Goal: Check status: Check status

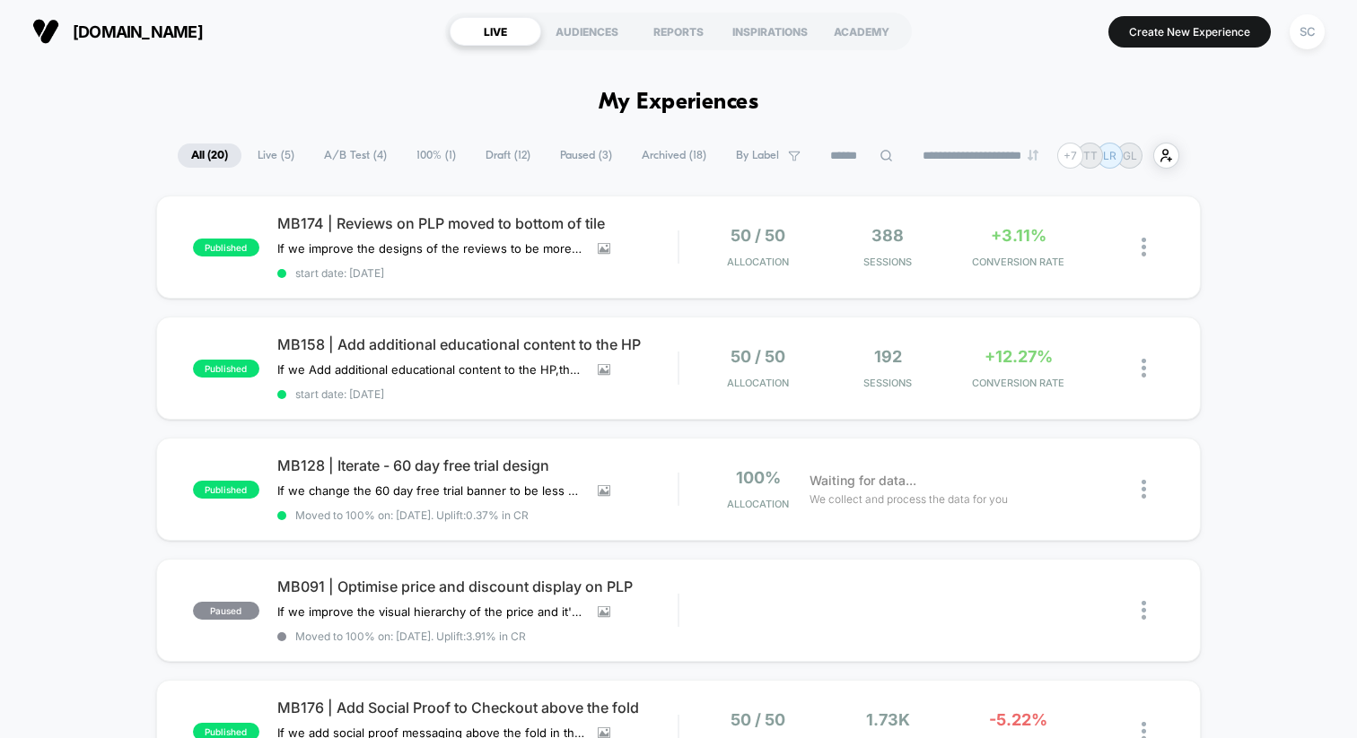
click at [591, 159] on span "Paused ( 3 )" at bounding box center [585, 156] width 79 height 24
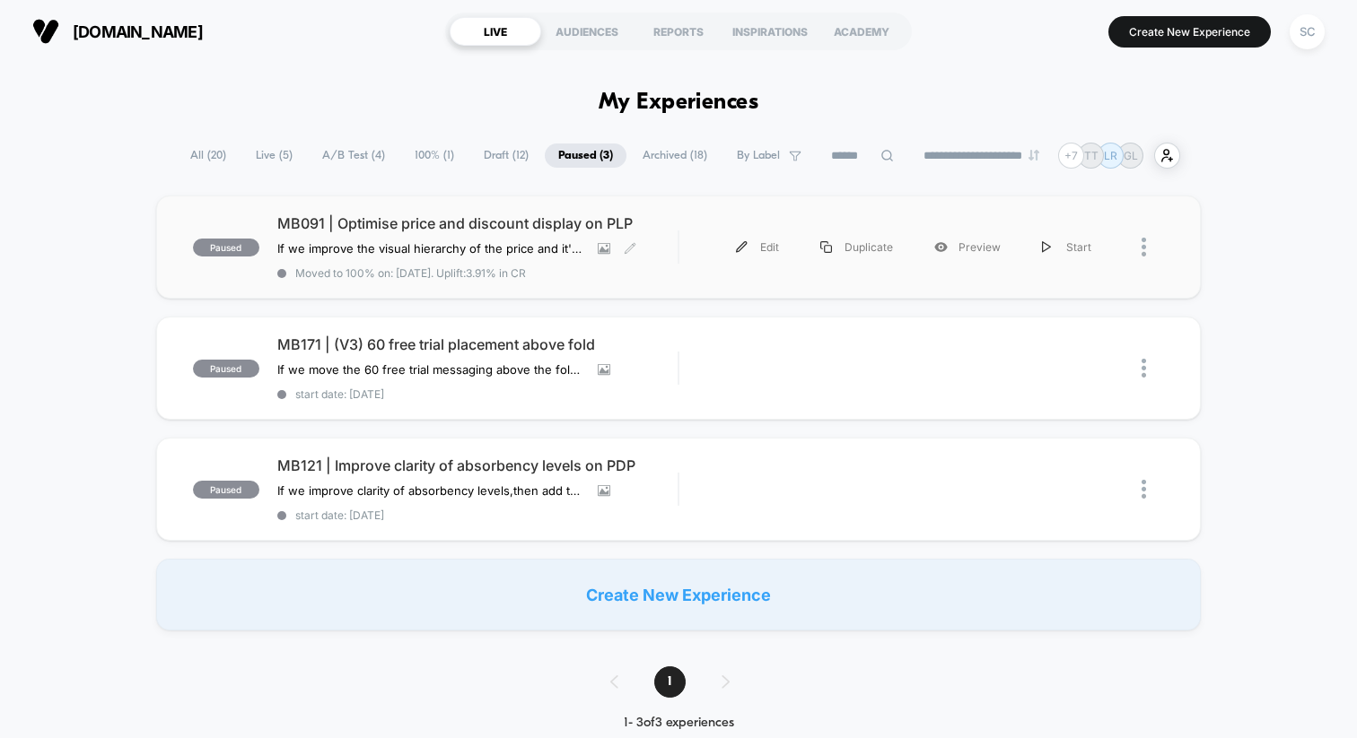
click at [418, 270] on span "Moved to 100% on: [DATE] . Uplift: 3.91% in CR" at bounding box center [410, 272] width 231 height 13
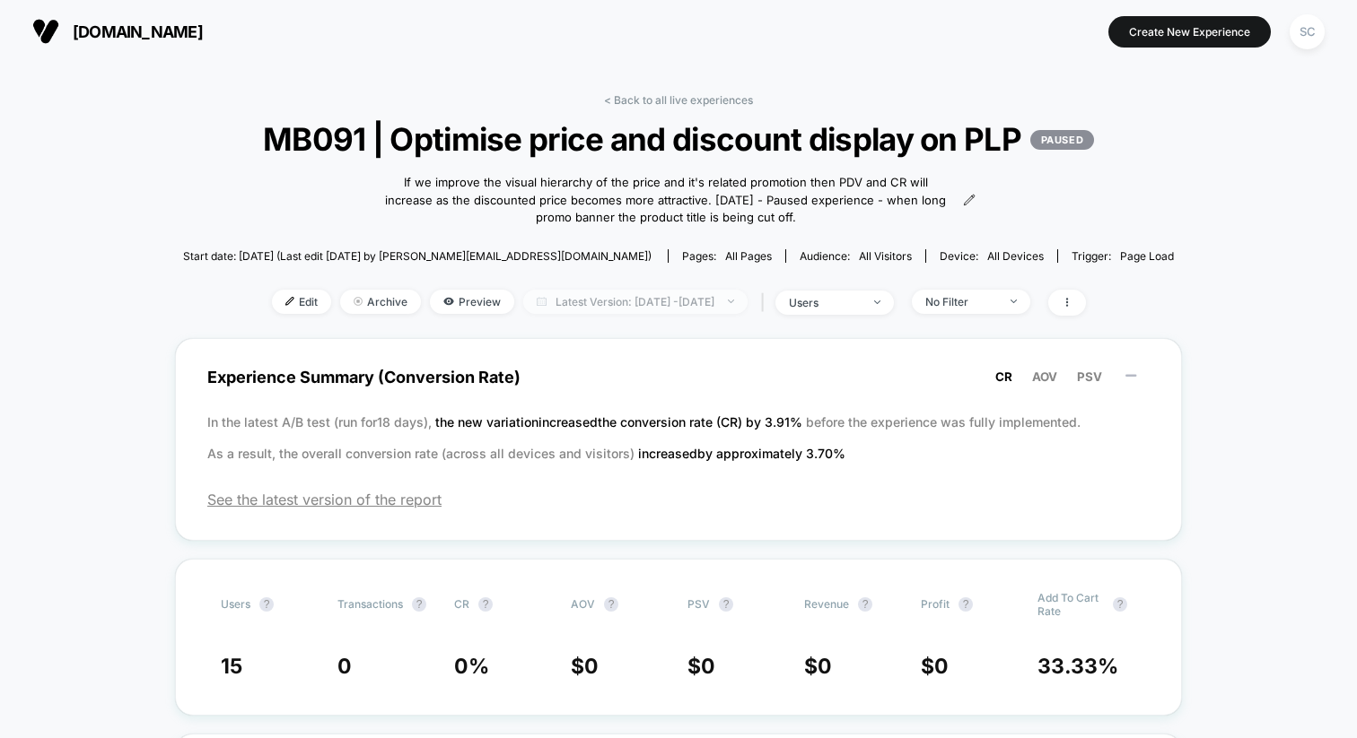
click at [666, 314] on span "Latest Version: [DATE] - [DATE]" at bounding box center [635, 302] width 224 height 24
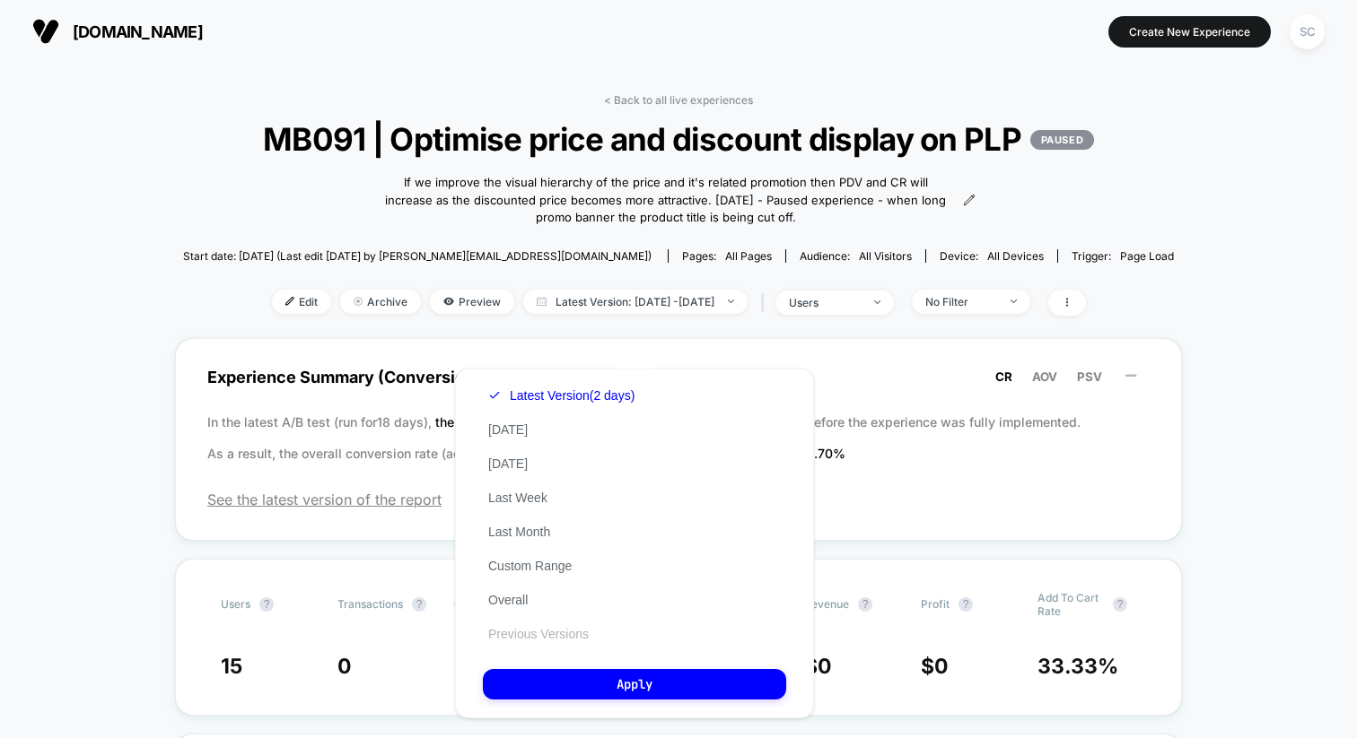
click at [537, 635] on button "Previous Versions" at bounding box center [538, 634] width 111 height 16
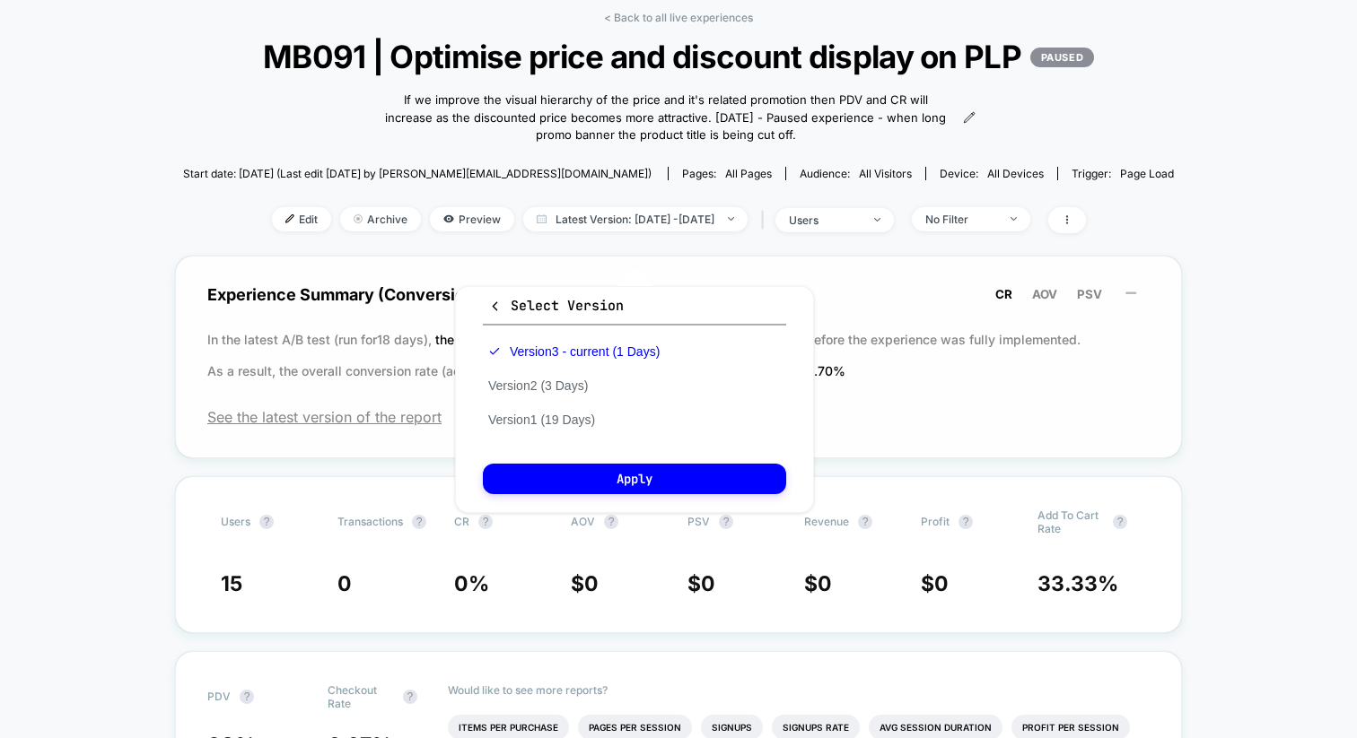
scroll to position [85, 0]
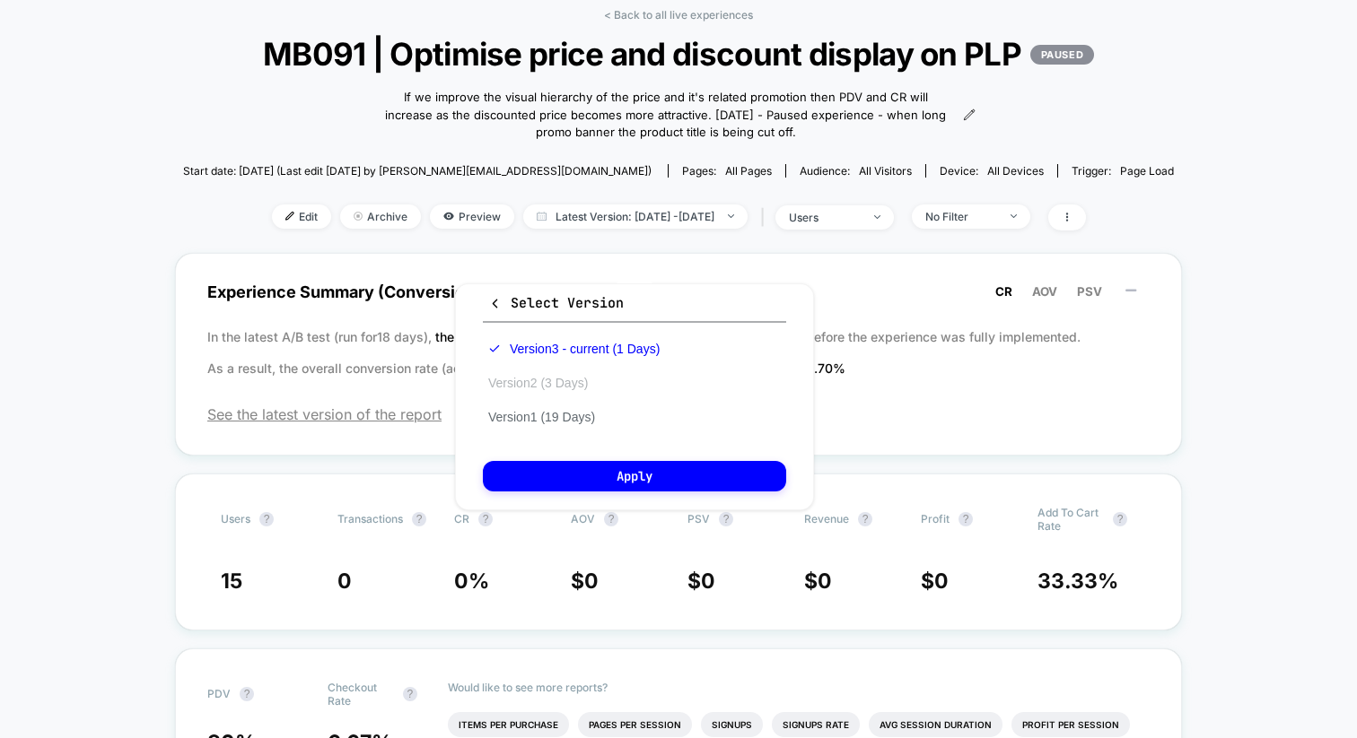
click at [537, 386] on button "Version 2 (3 Days)" at bounding box center [538, 383] width 110 height 16
click at [563, 458] on div "Select Version Version 3 - current (1 Days) Version 2 (3 Days) Version 1 (19 Da…" at bounding box center [634, 397] width 359 height 227
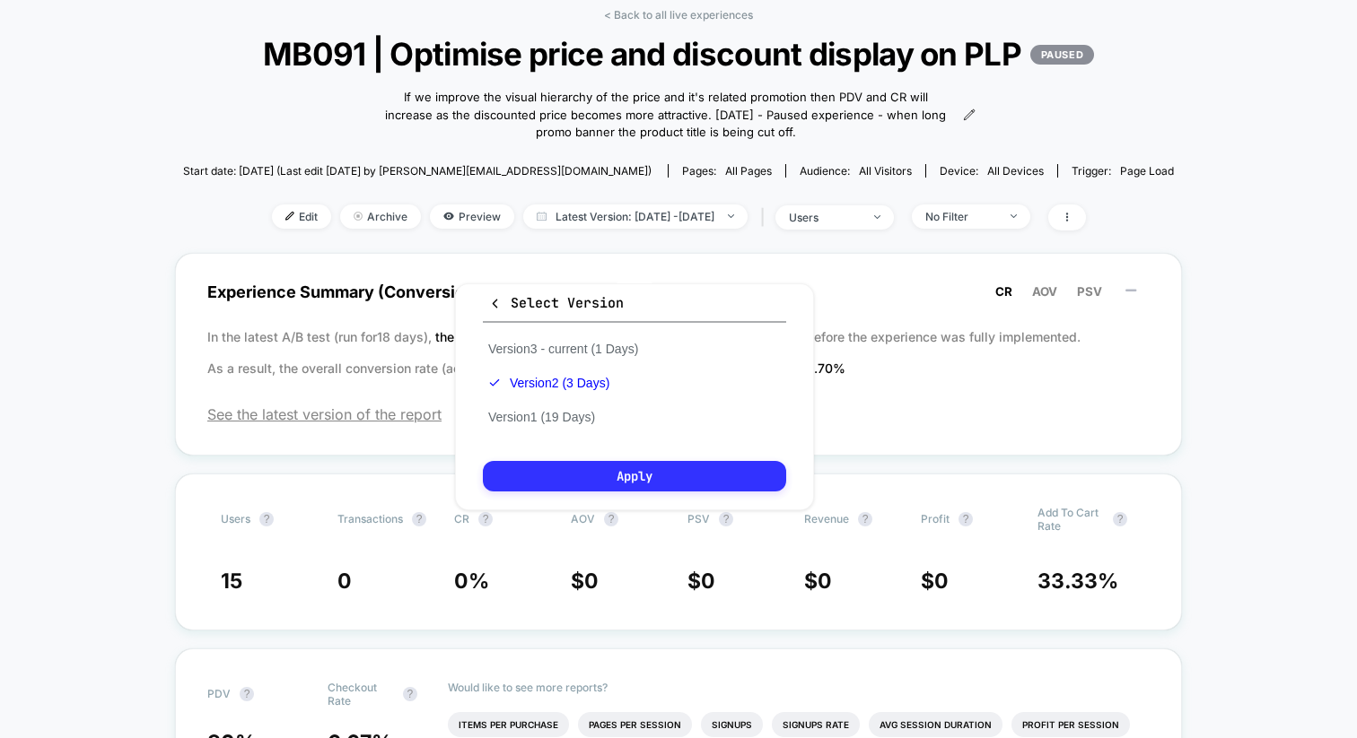
click at [539, 469] on button "Apply" at bounding box center [634, 476] width 303 height 31
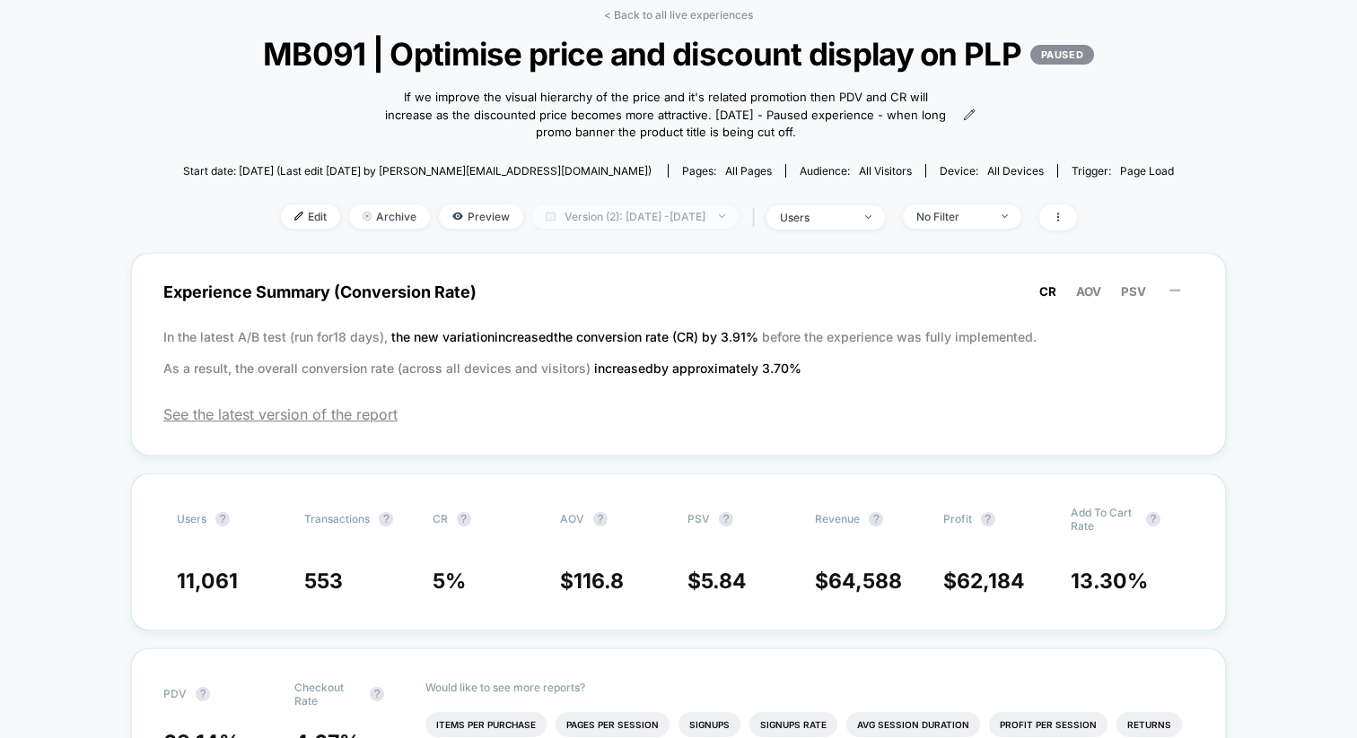
click at [597, 229] on span "Version (2): [DATE] - [DATE]" at bounding box center [635, 217] width 206 height 24
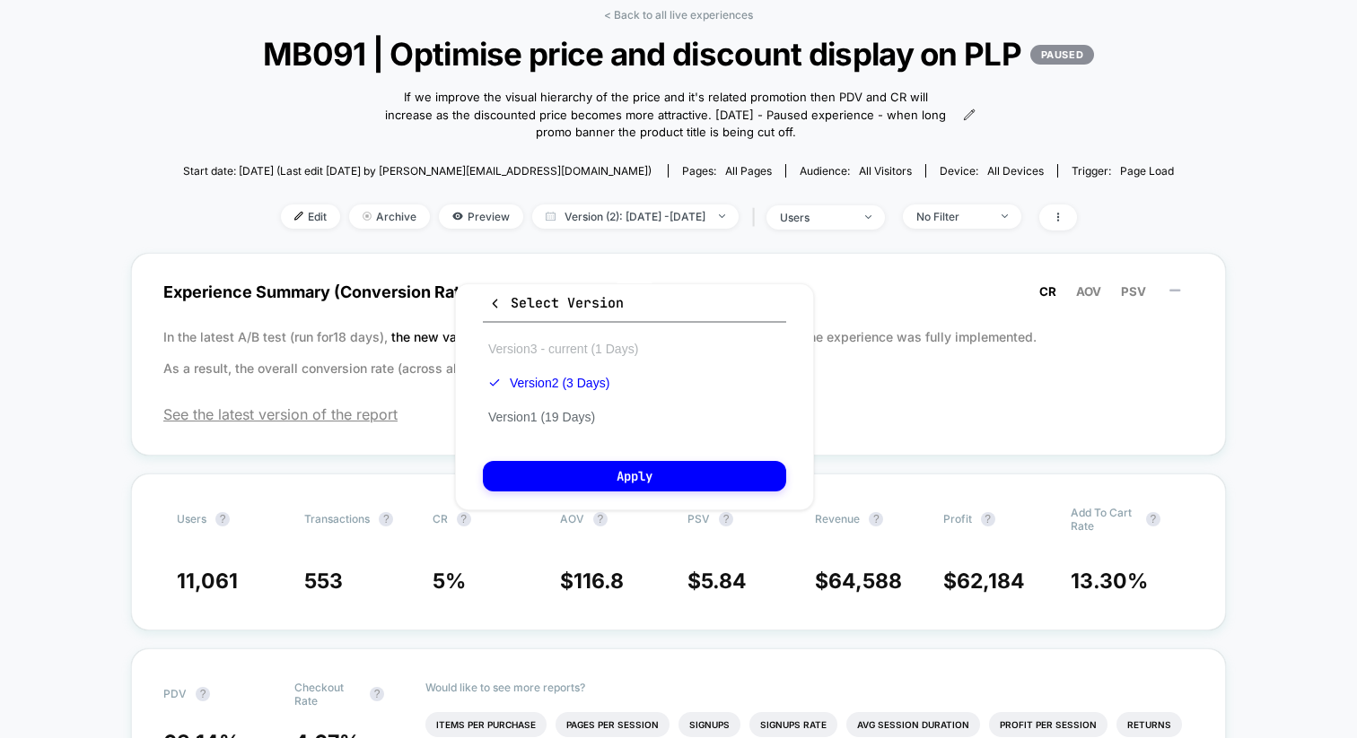
click at [513, 352] on button "Version 3 - current (1 Days)" at bounding box center [563, 349] width 161 height 16
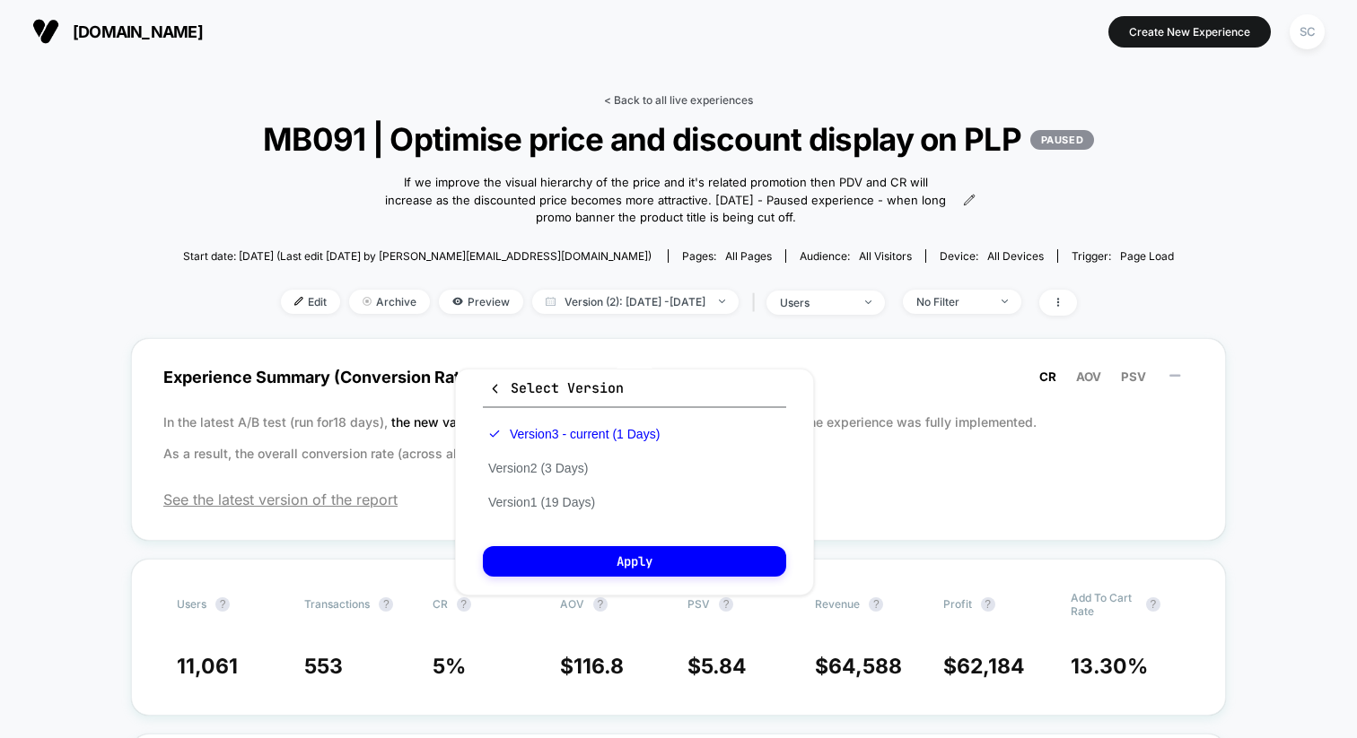
click at [616, 93] on link "< Back to all live experiences" at bounding box center [678, 99] width 149 height 13
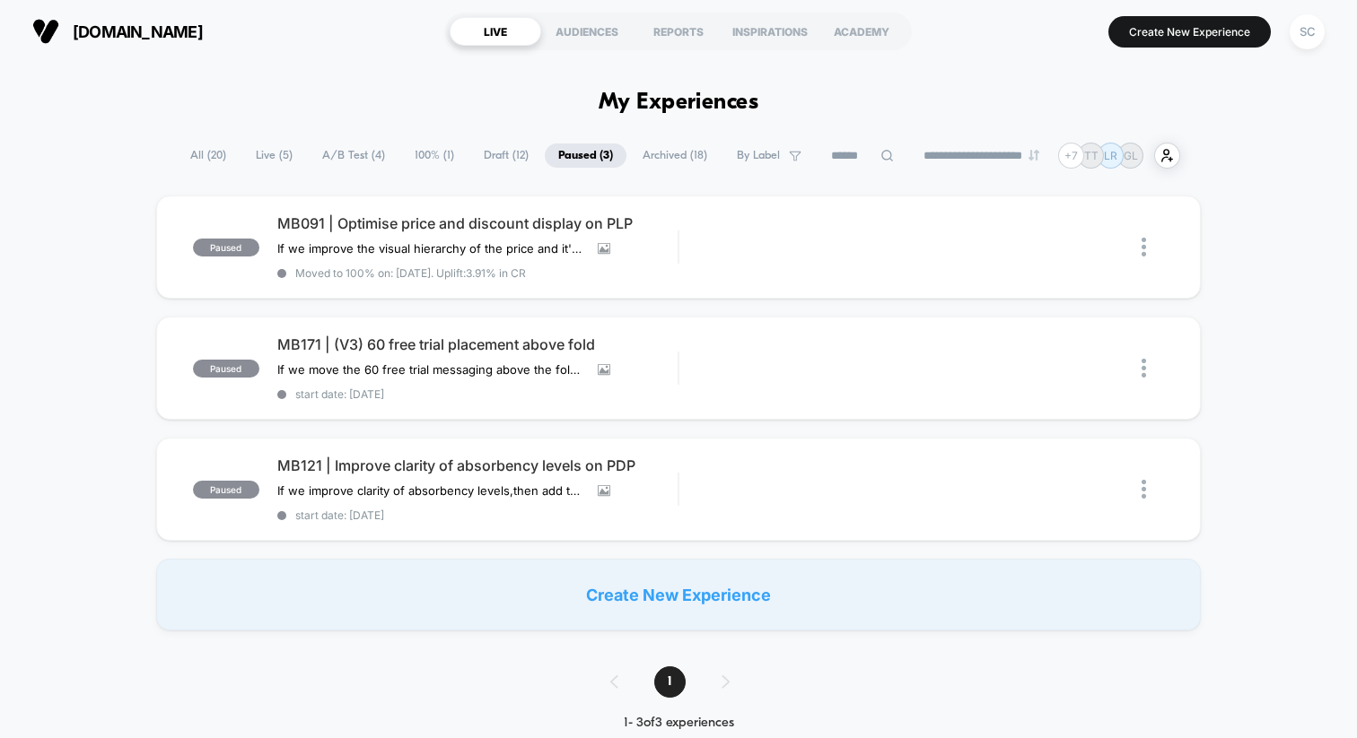
click at [656, 156] on span "Archived ( 18 )" at bounding box center [675, 156] width 92 height 24
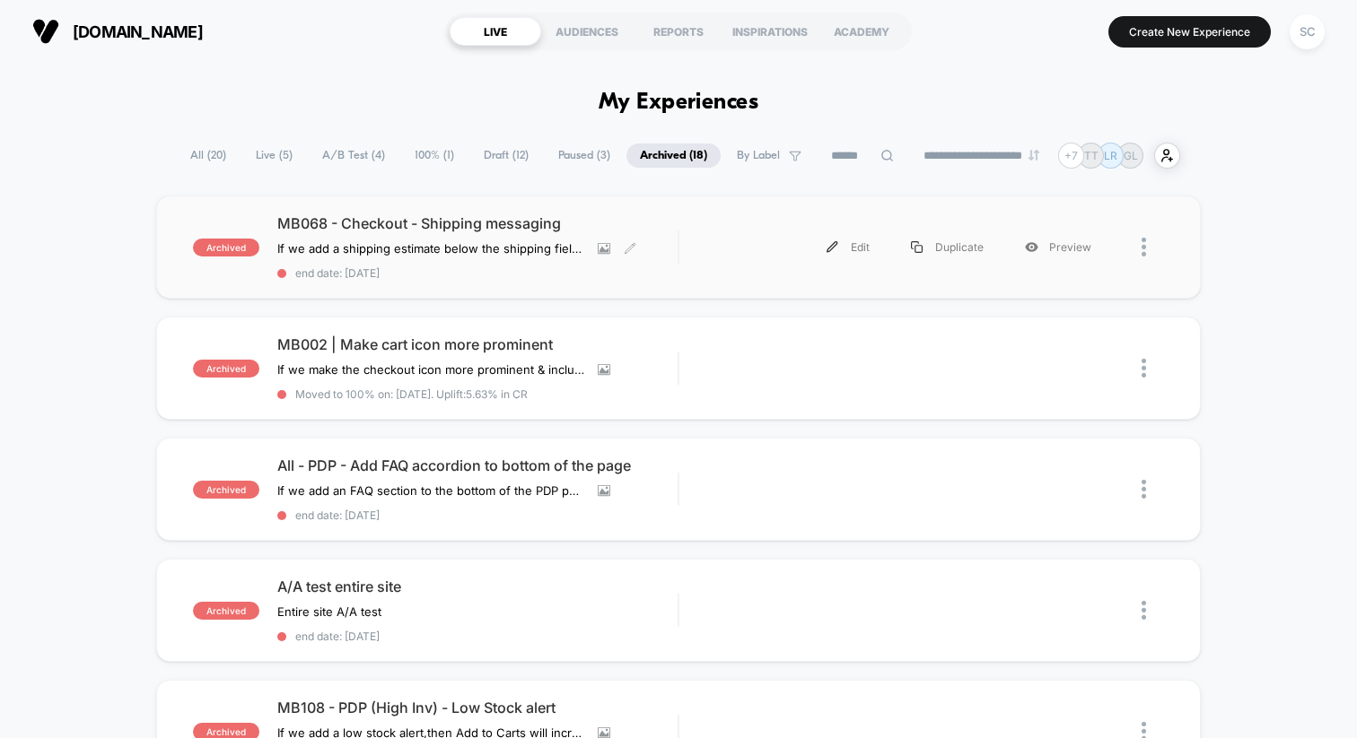
click at [602, 275] on span "end date: [DATE]" at bounding box center [477, 272] width 400 height 13
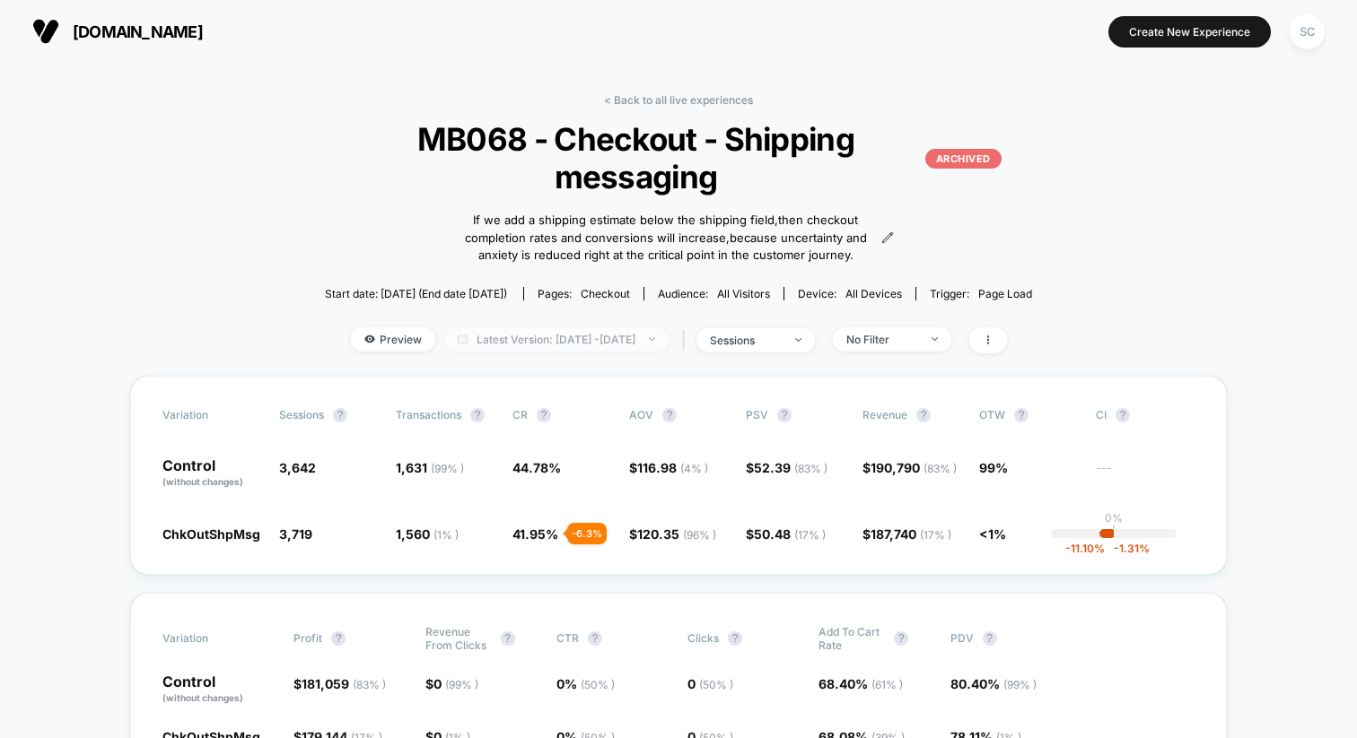
click at [592, 350] on span "Latest Version: [DATE] - [DATE]" at bounding box center [556, 339] width 224 height 24
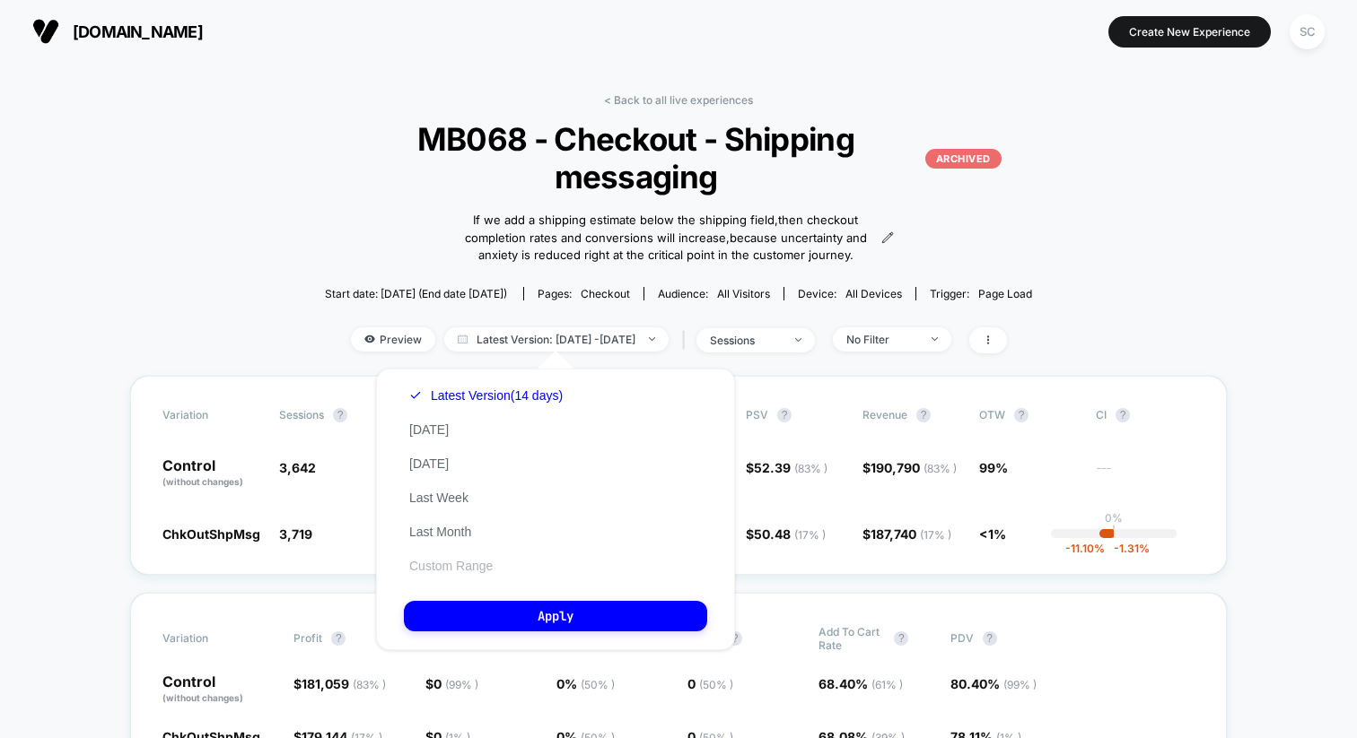
click at [435, 561] on button "Custom Range" at bounding box center [451, 566] width 94 height 16
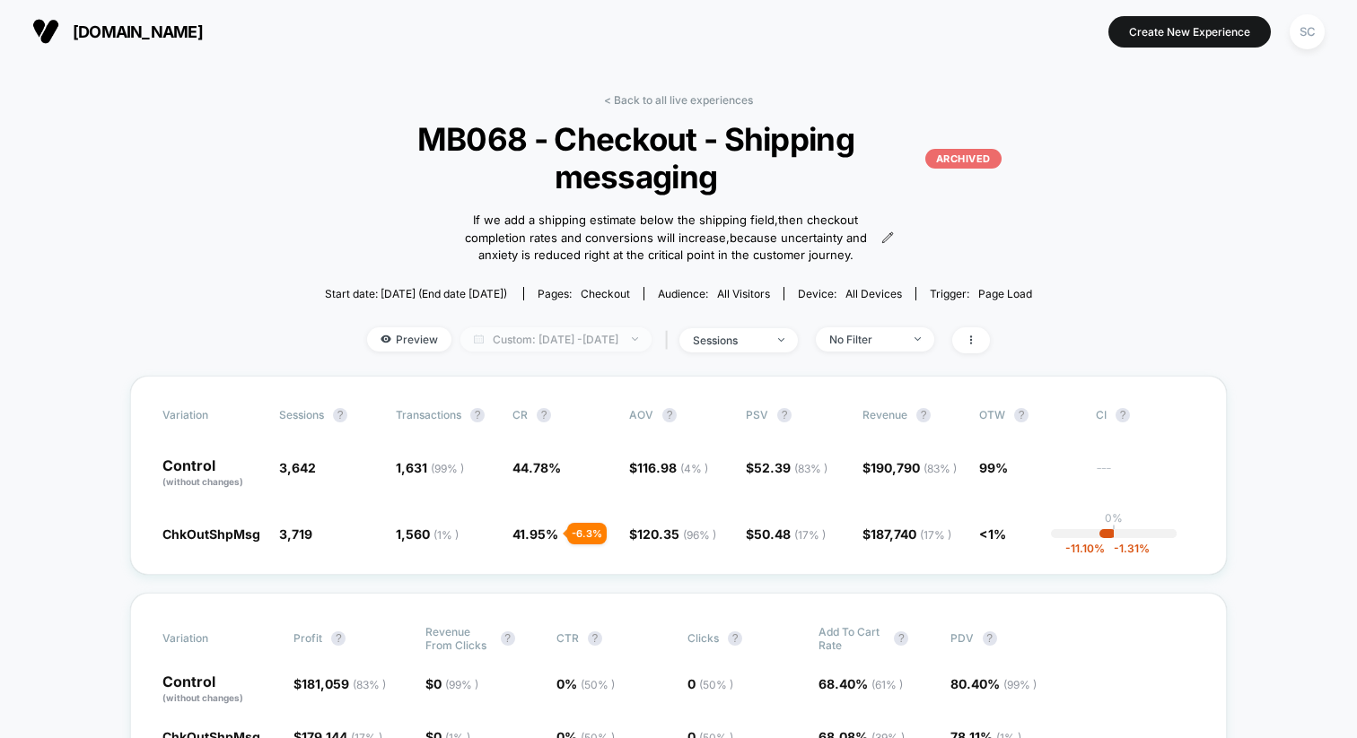
click at [572, 342] on span "Custom: [DATE] - [DATE]" at bounding box center [555, 339] width 191 height 24
select select "*"
select select "****"
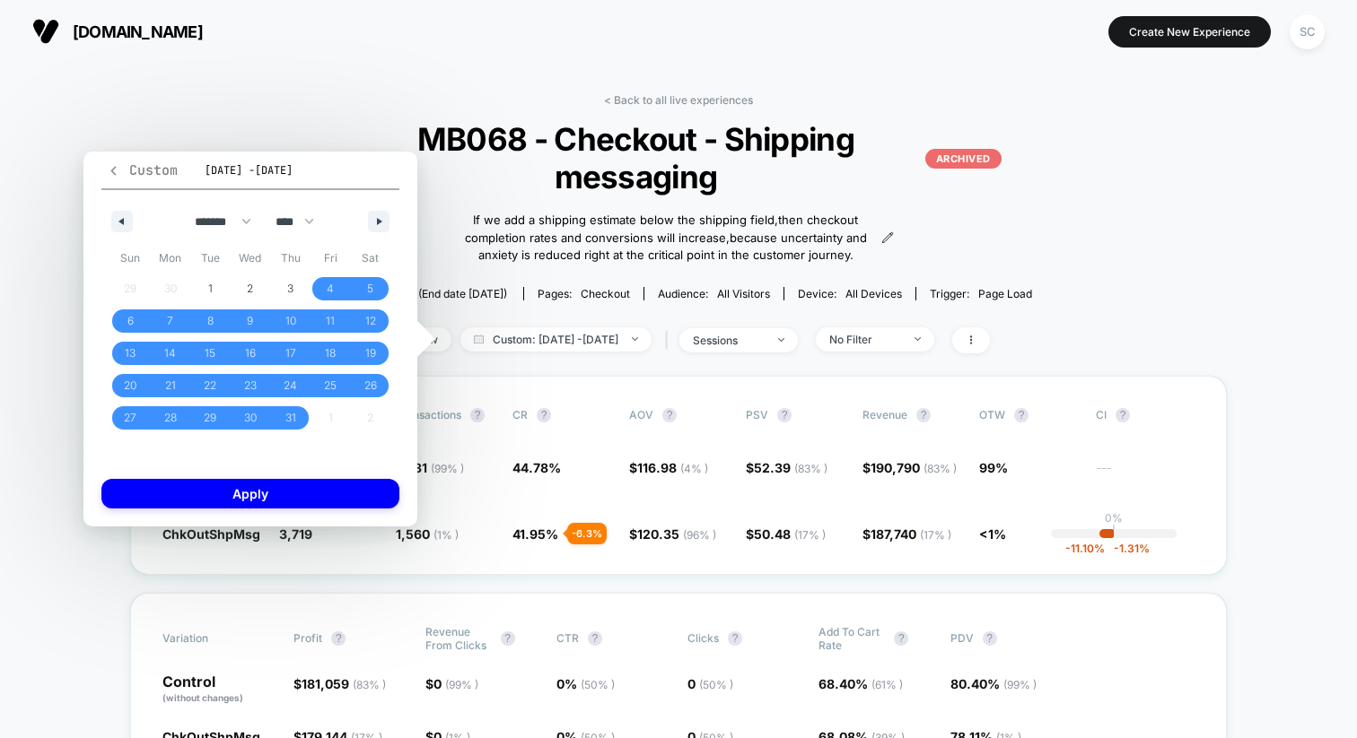
click at [116, 170] on icon "button" at bounding box center [113, 170] width 13 height 13
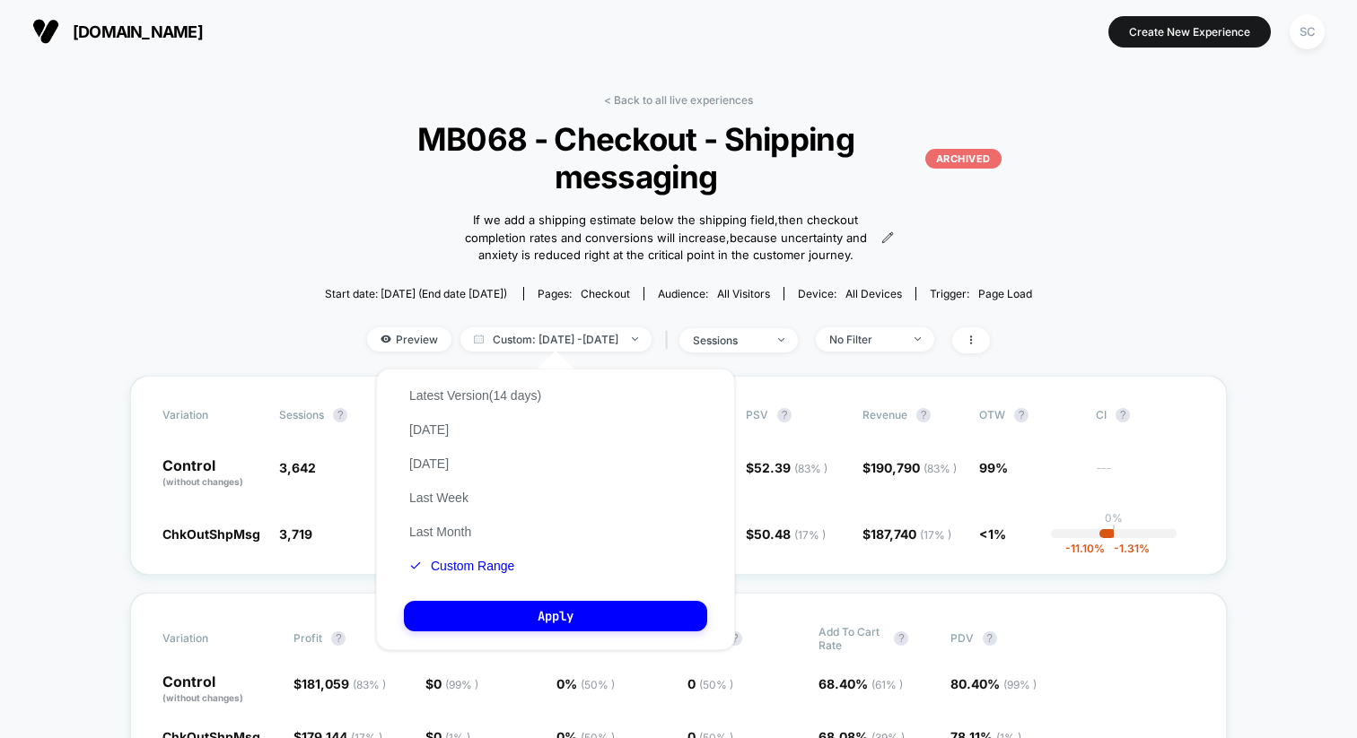
click at [470, 267] on div "If we add a shipping estimate below the shipping field , then checkout completi…" at bounding box center [678, 237] width 431 height 83
